Goal: Find specific page/section: Find specific page/section

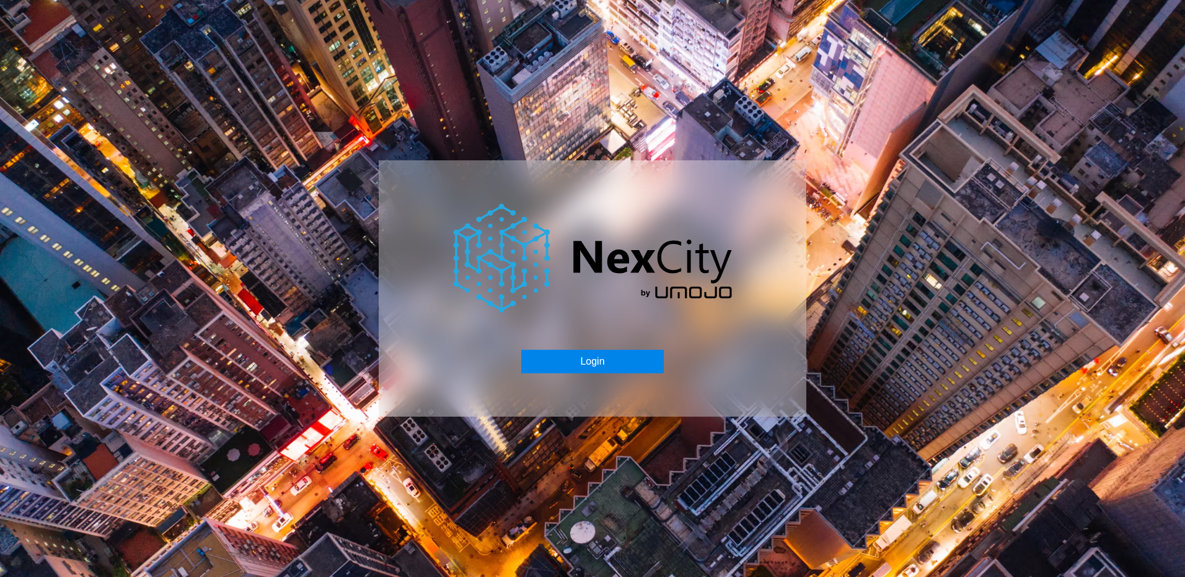
click at [592, 362] on button "Login" at bounding box center [592, 362] width 142 height 24
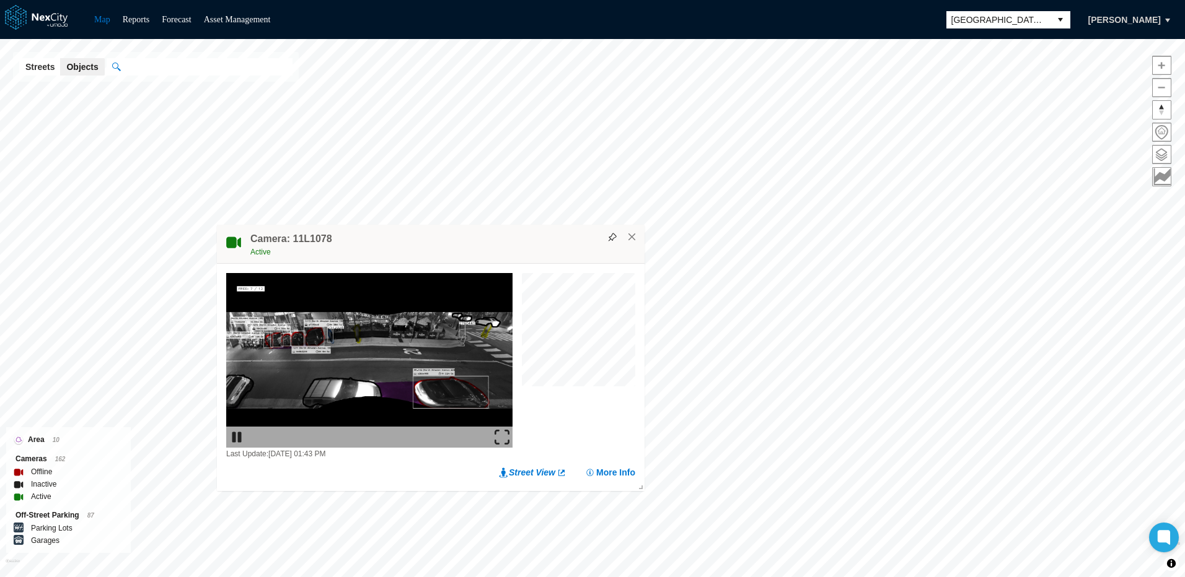
click at [282, 237] on h4 "Camera: 11L1078" at bounding box center [291, 239] width 82 height 14
click at [613, 473] on button "More Info" at bounding box center [610, 473] width 50 height 12
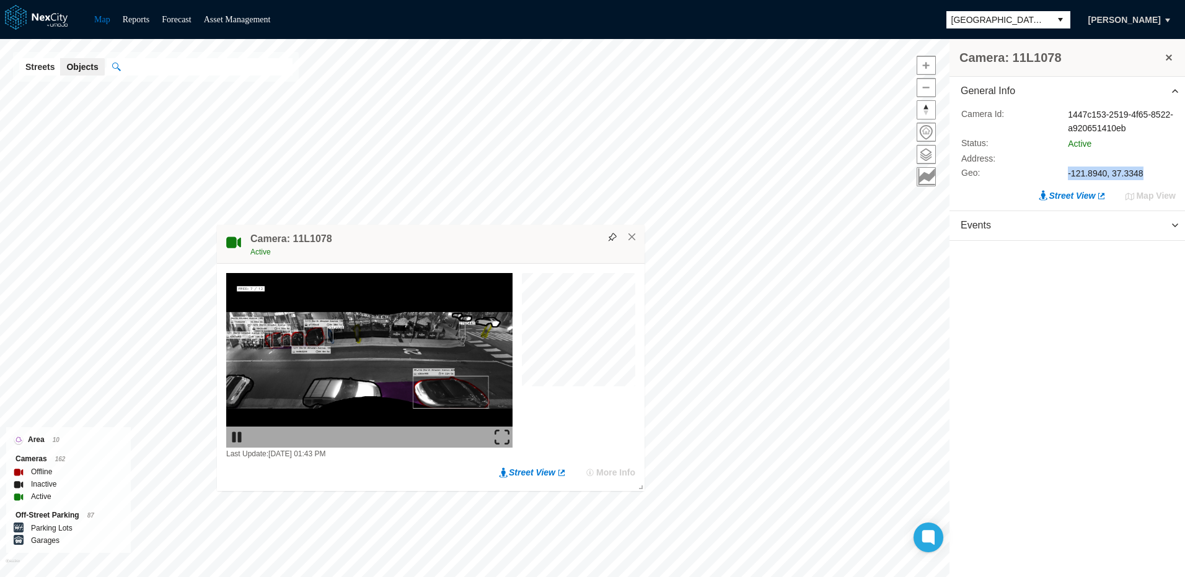
drag, startPoint x: 1067, startPoint y: 174, endPoint x: 1139, endPoint y: 179, distance: 72.0
click at [1139, 179] on div "Geo : -121.8940, 37.3348" at bounding box center [1068, 174] width 214 height 14
copy div "-121.8940, 37.3348"
click at [1103, 308] on div "General Info Camera Id : 1447c153-2519-4f65-8522-a920651410eb Status : Active A…" at bounding box center [1066, 328] width 235 height 503
click at [633, 241] on button "×" at bounding box center [631, 237] width 11 height 11
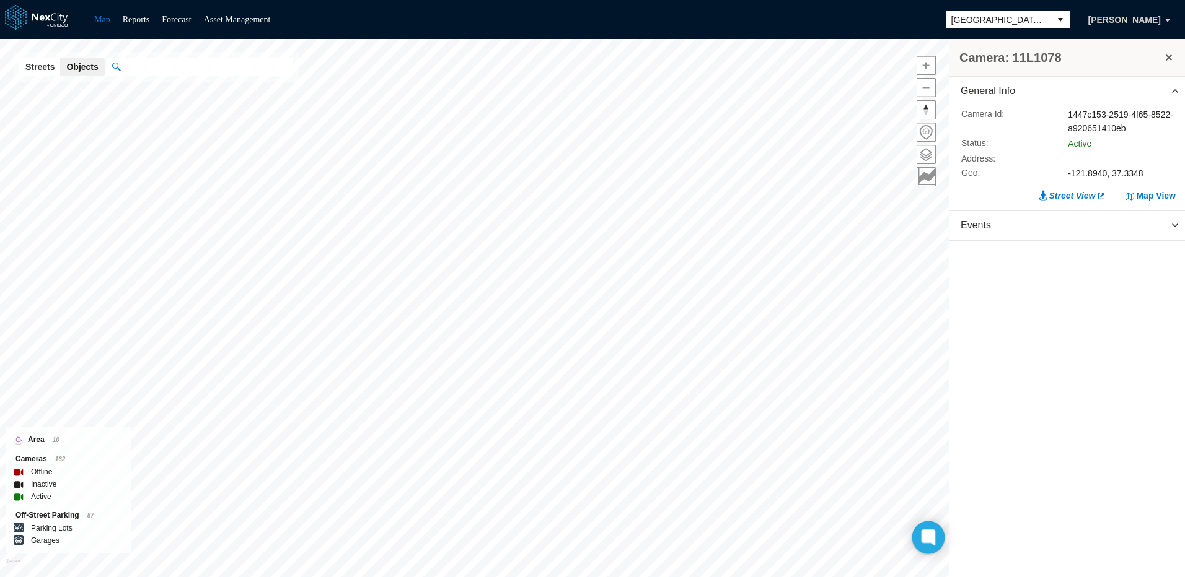
click at [929, 541] on icon at bounding box center [927, 537] width 9 height 9
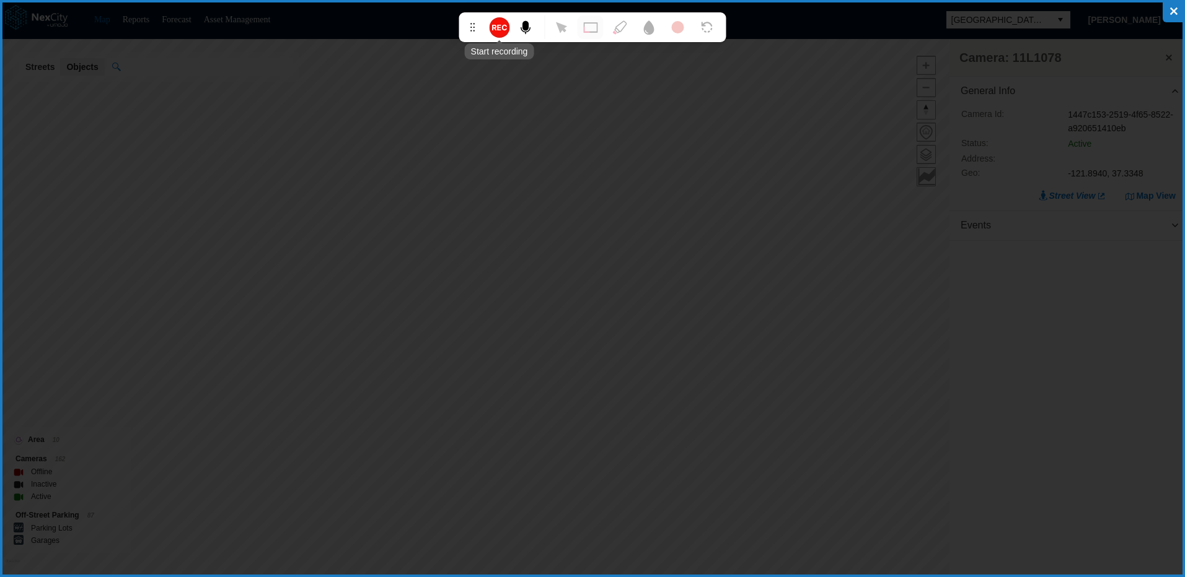
click at [493, 23] on circle at bounding box center [499, 27] width 17 height 17
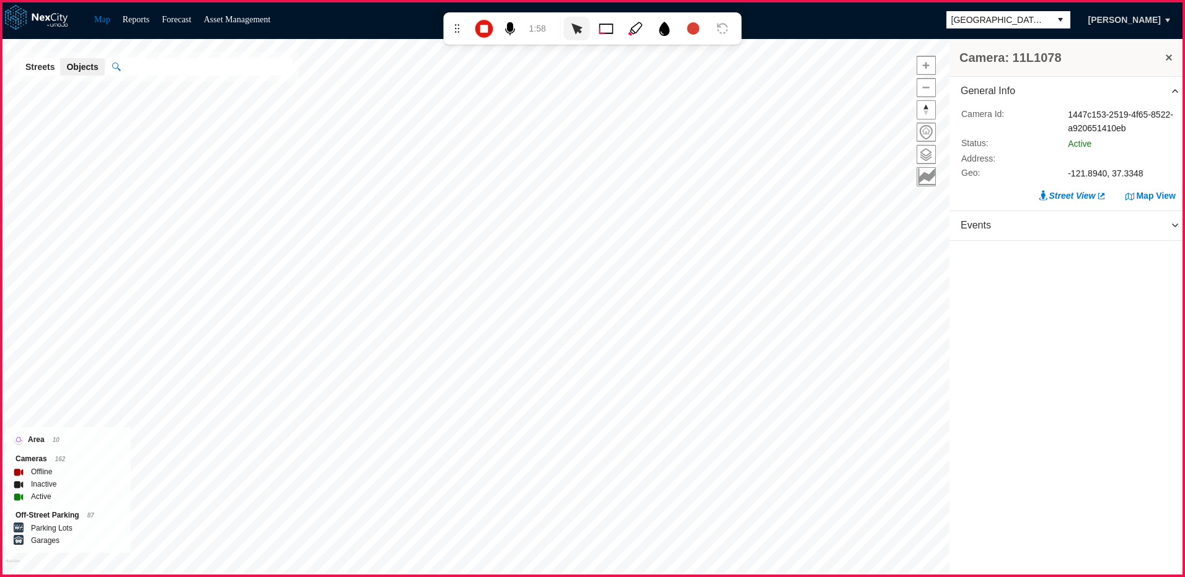
click at [636, 30] on icon at bounding box center [635, 29] width 14 height 14
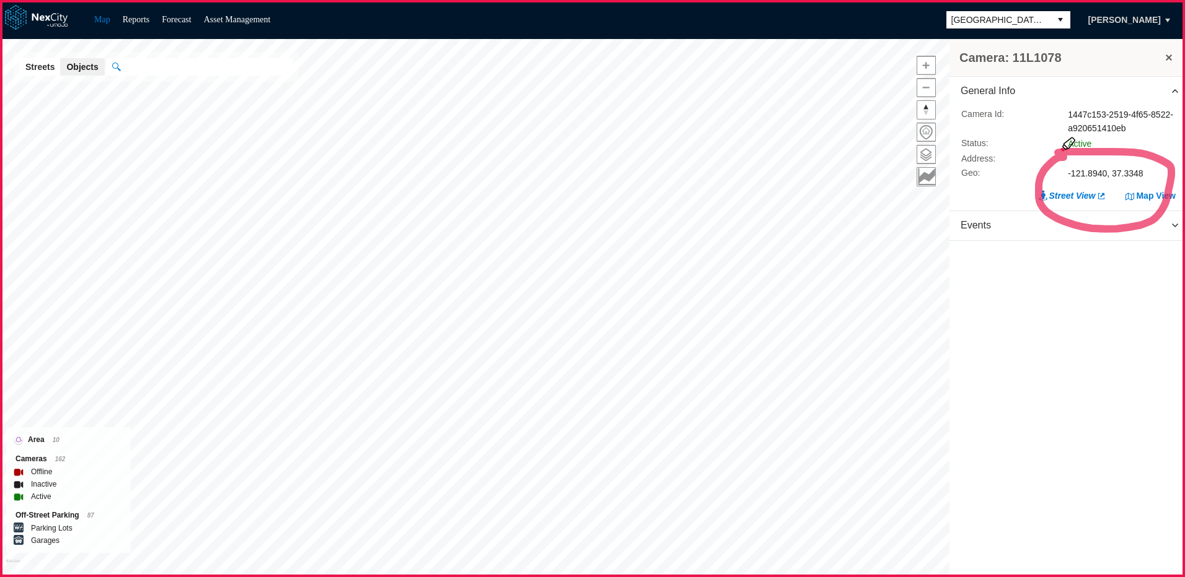
drag, startPoint x: 1062, startPoint y: 157, endPoint x: 1049, endPoint y: 155, distance: 13.2
click at [1049, 155] on icon at bounding box center [592, 288] width 1185 height 577
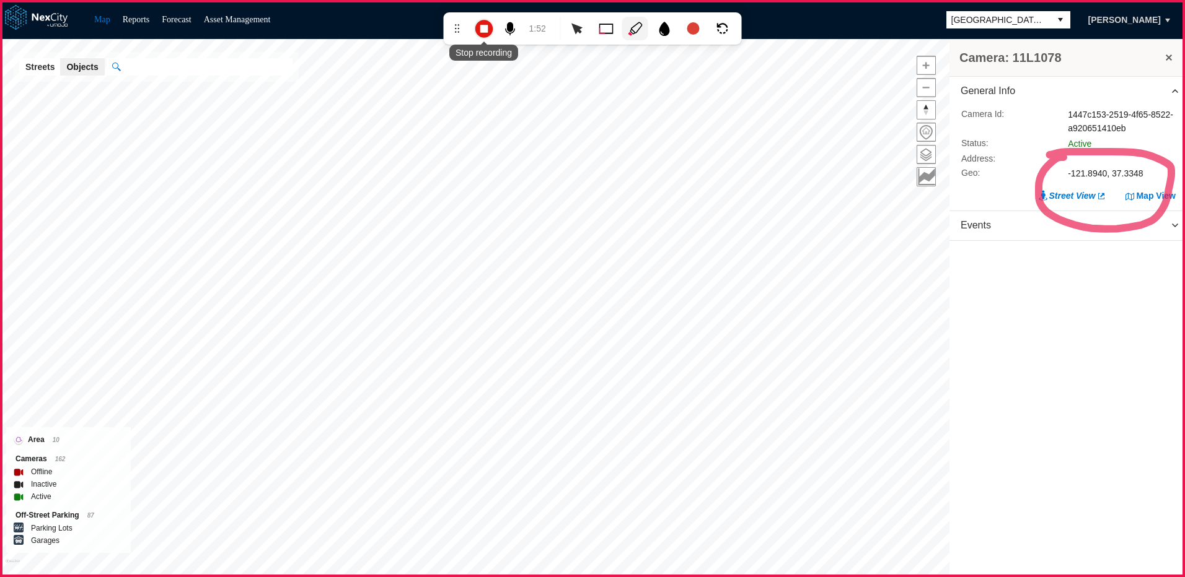
click at [483, 32] on icon at bounding box center [483, 29] width 20 height 20
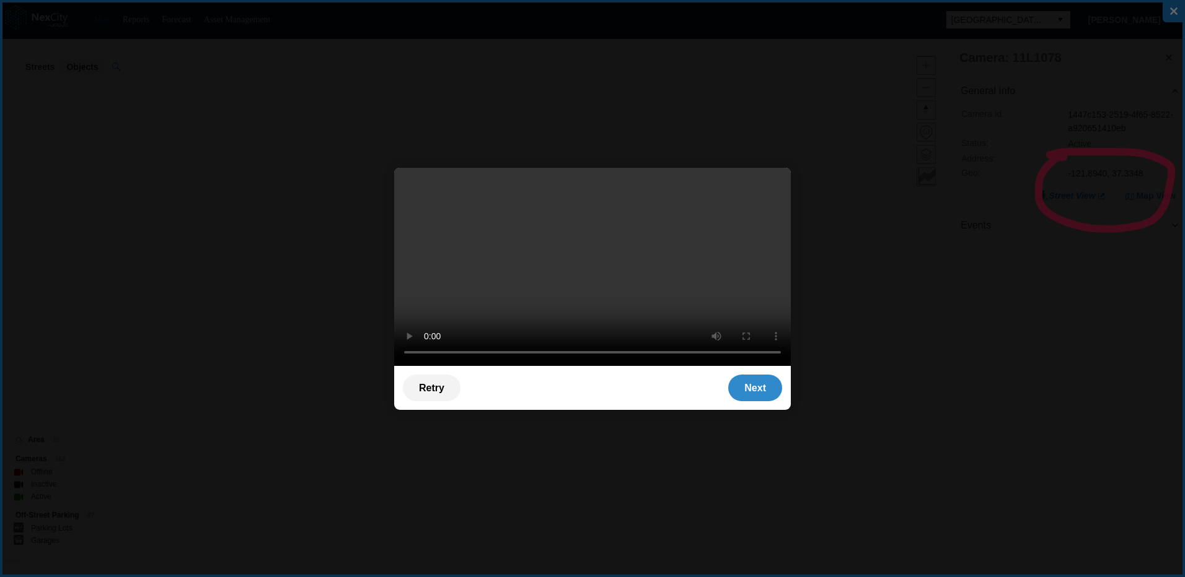
click at [740, 392] on div "Next" at bounding box center [755, 388] width 54 height 27
